Goal: Information Seeking & Learning: Compare options

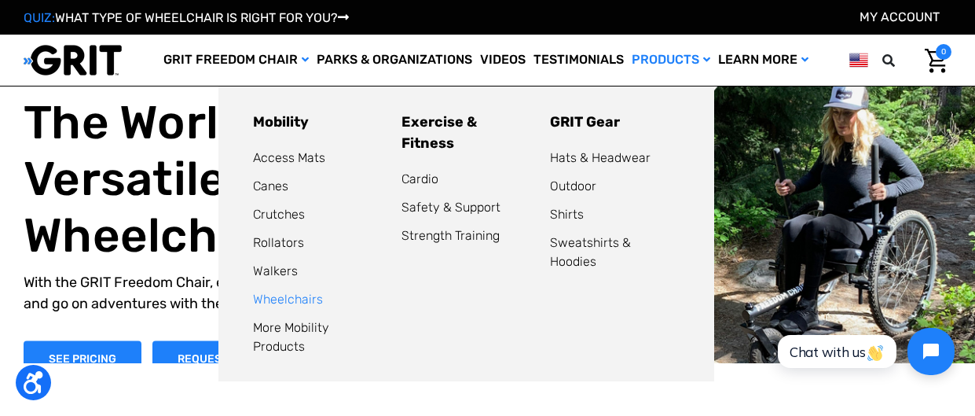
click at [263, 300] on link "Wheelchairs" at bounding box center [288, 299] width 70 height 15
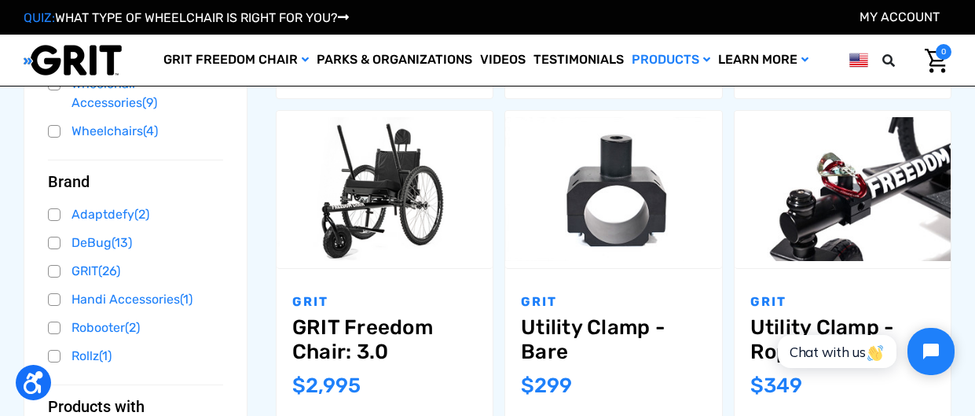
scroll to position [523, 0]
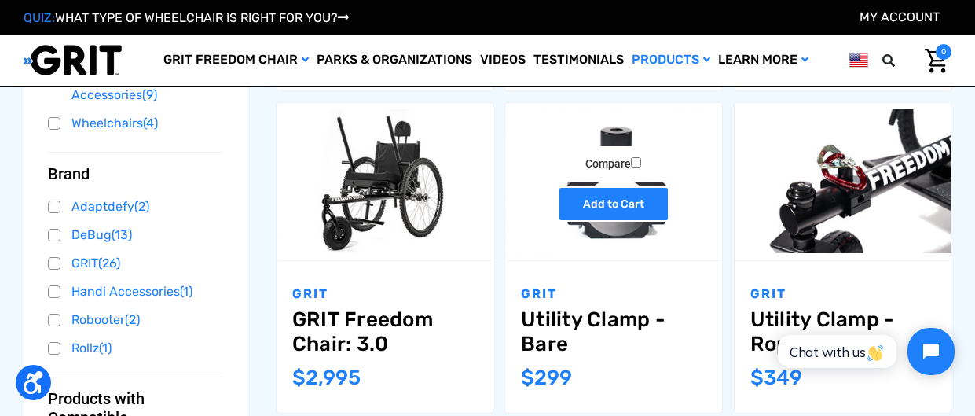
click at [619, 205] on link "Add to Cart" at bounding box center [614, 203] width 112 height 35
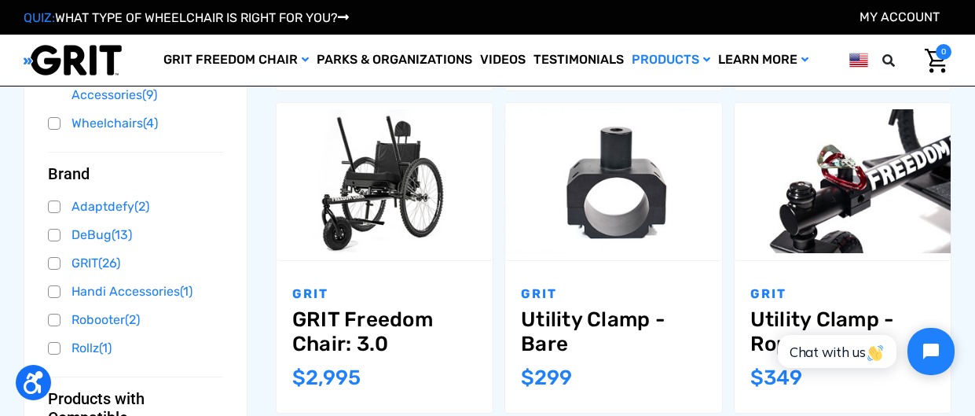
click at [641, 290] on p "GRIT" at bounding box center [613, 294] width 185 height 19
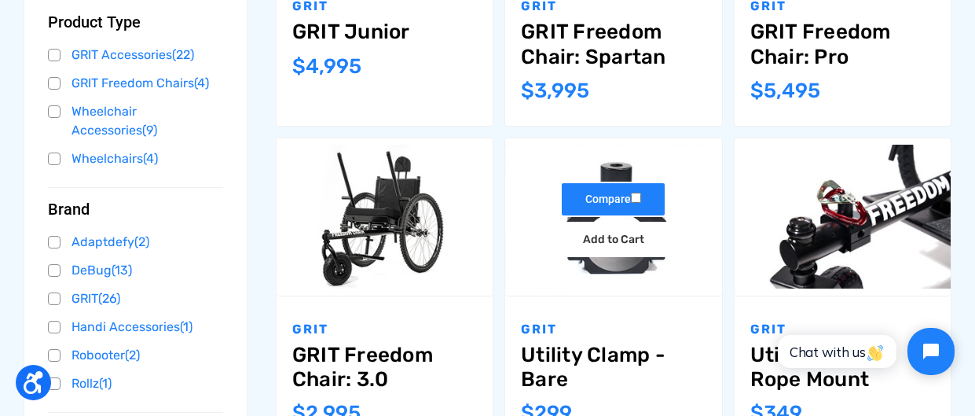
click at [597, 195] on label "Compare" at bounding box center [613, 199] width 106 height 35
click at [631, 195] on input "Compare" at bounding box center [636, 198] width 10 height 10
click at [626, 196] on label "Compare" at bounding box center [613, 199] width 106 height 35
click at [631, 196] on input "Compare" at bounding box center [636, 198] width 10 height 10
checkbox input "false"
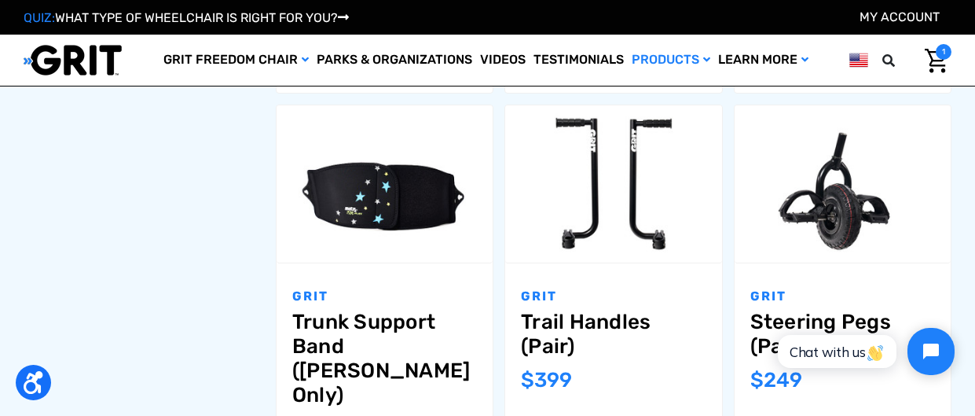
scroll to position [1165, 0]
